Goal: Task Accomplishment & Management: Use online tool/utility

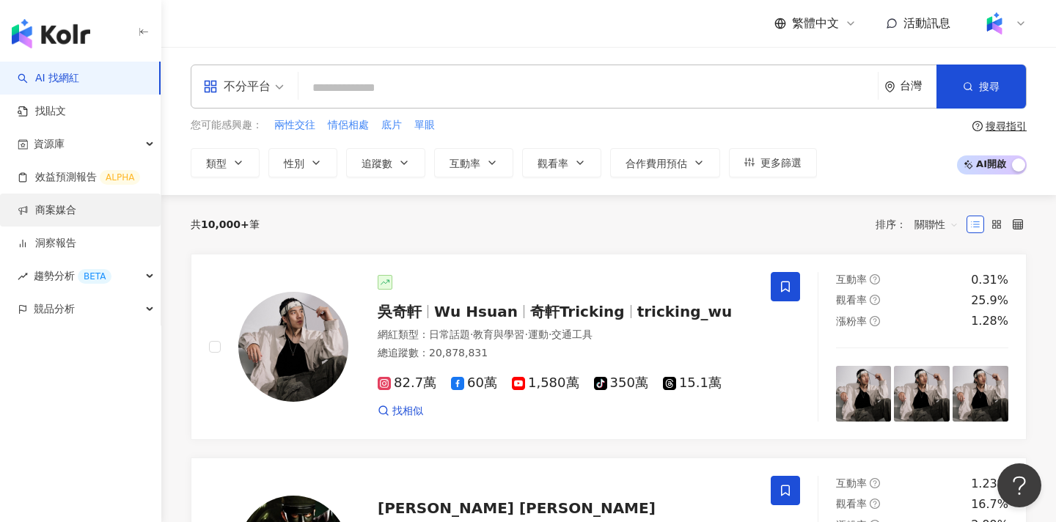
click at [76, 208] on link "商案媒合" at bounding box center [47, 210] width 59 height 15
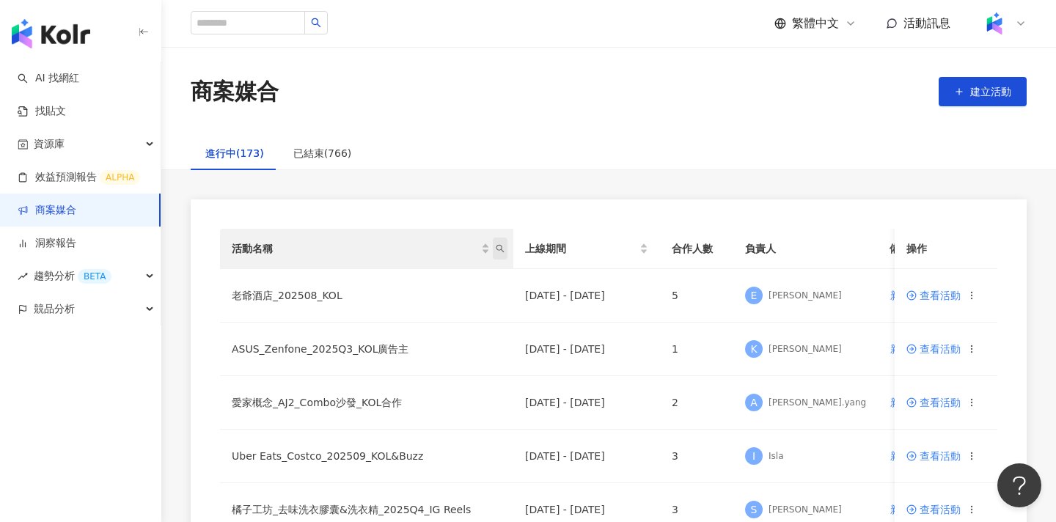
click at [498, 245] on icon "search" at bounding box center [501, 249] width 8 height 8
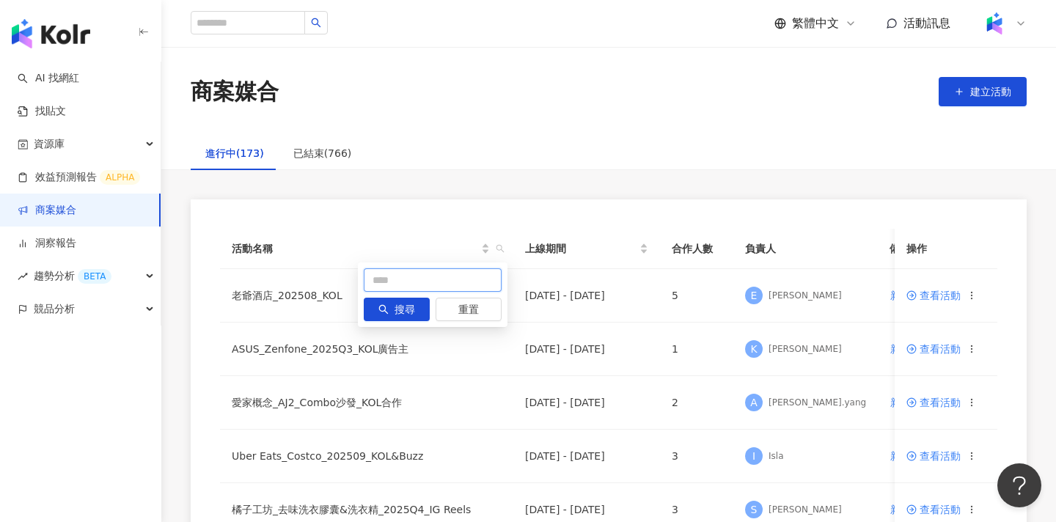
click at [472, 277] on input "text" at bounding box center [433, 279] width 138 height 23
type input "******"
click at [408, 308] on span "搜尋" at bounding box center [405, 310] width 21 height 23
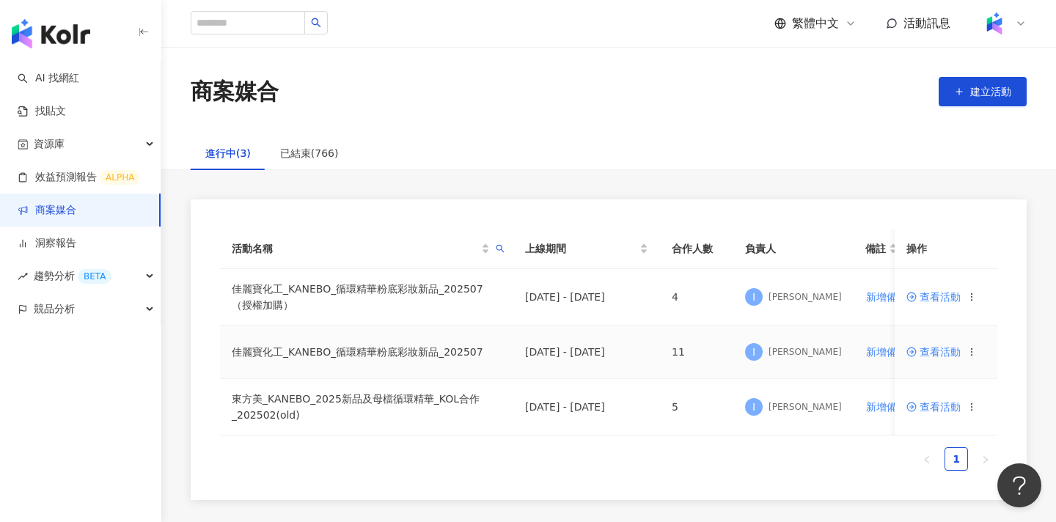
click at [932, 354] on span "查看活動" at bounding box center [934, 352] width 54 height 10
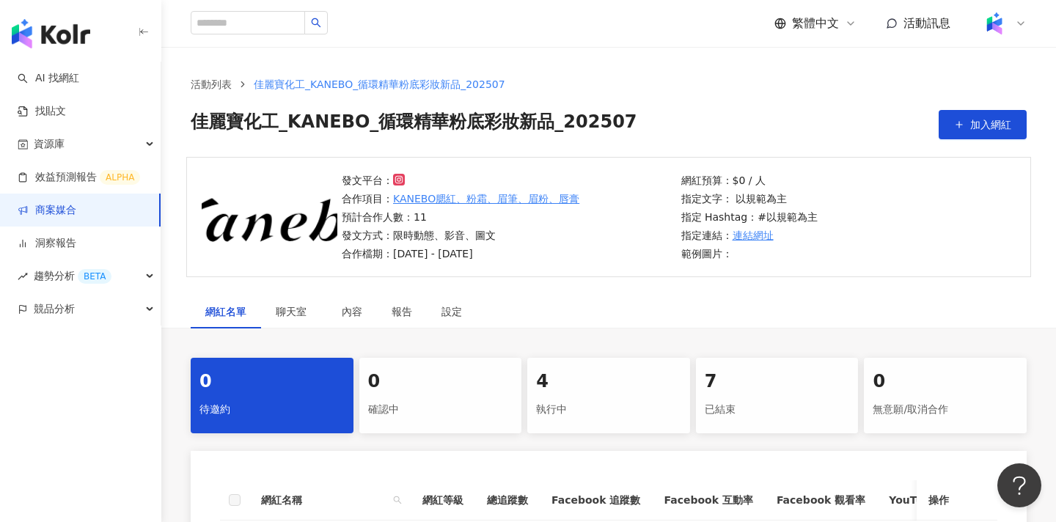
click at [621, 405] on div "執行中" at bounding box center [608, 410] width 145 height 25
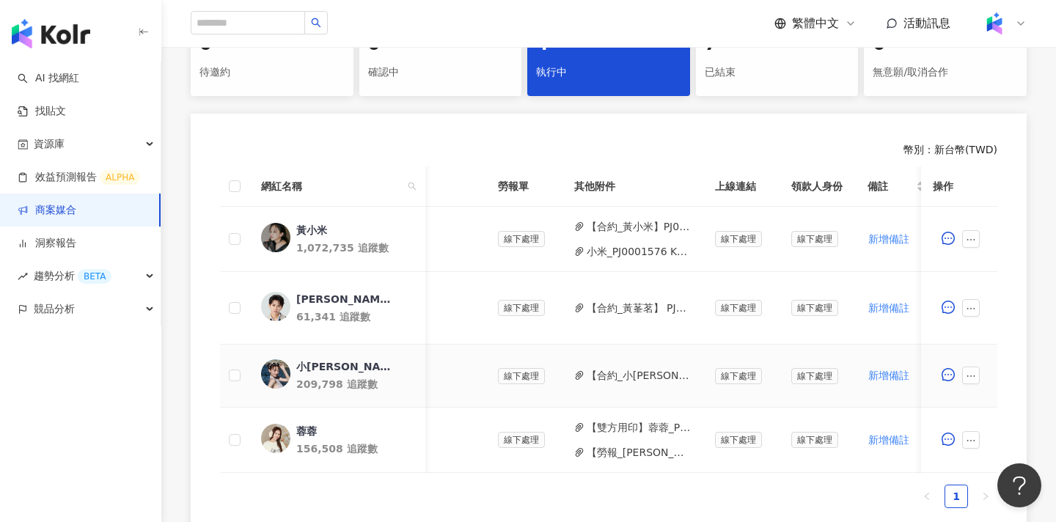
scroll to position [0, 641]
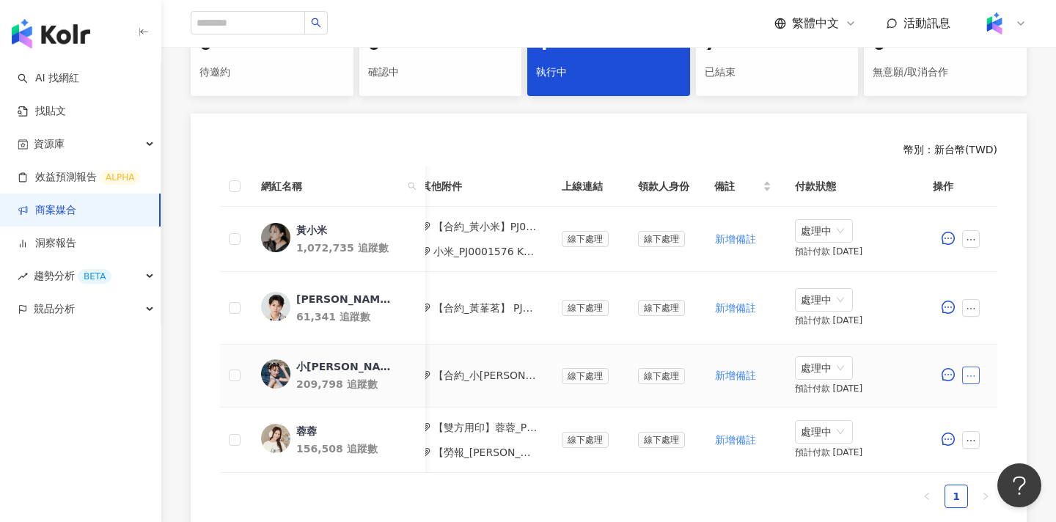
click at [975, 376] on icon "ellipsis" at bounding box center [971, 376] width 10 height 10
click at [1006, 147] on span "新增附件" at bounding box center [994, 151] width 41 height 12
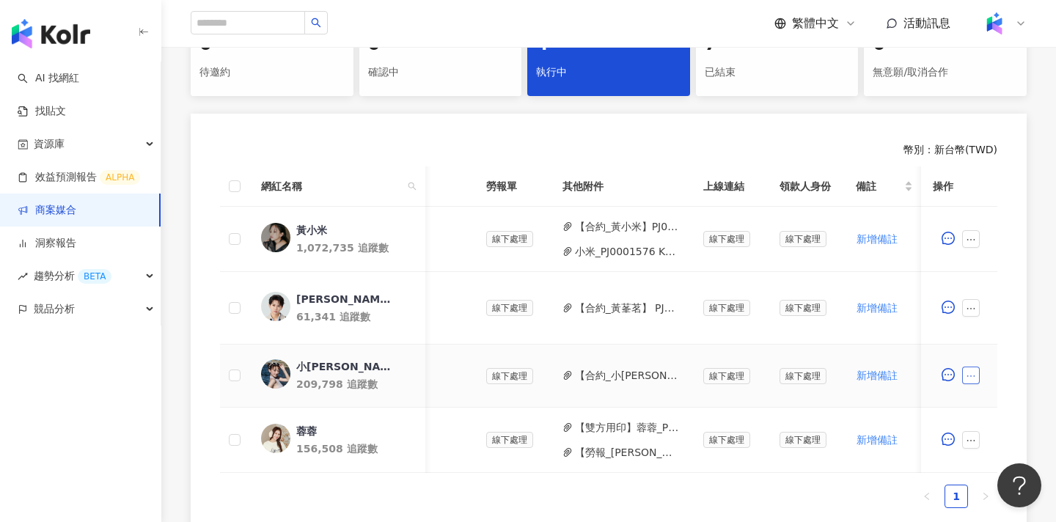
click at [976, 381] on icon "ellipsis" at bounding box center [971, 376] width 10 height 10
click at [1001, 151] on span "新增附件" at bounding box center [994, 151] width 41 height 12
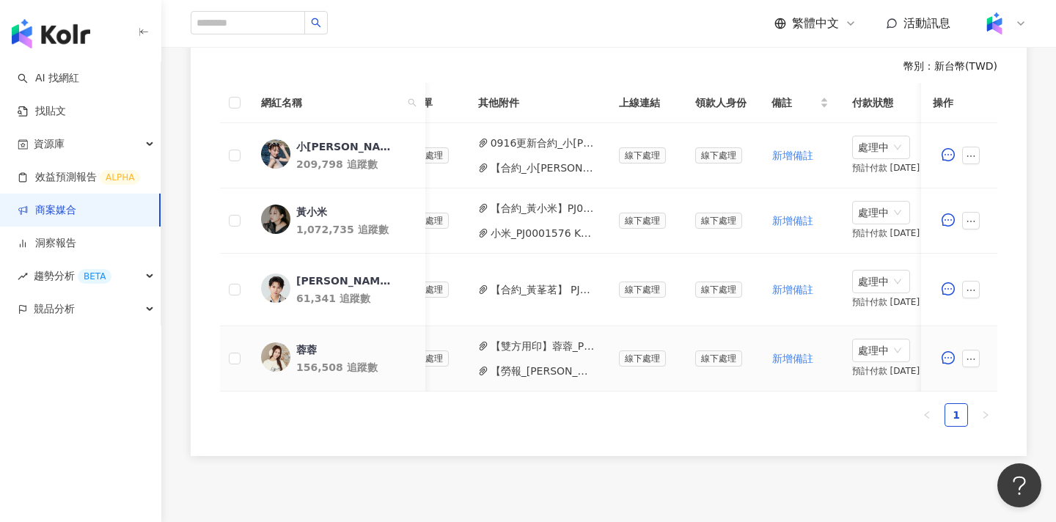
scroll to position [0, 641]
